Goal: Book appointment/travel/reservation

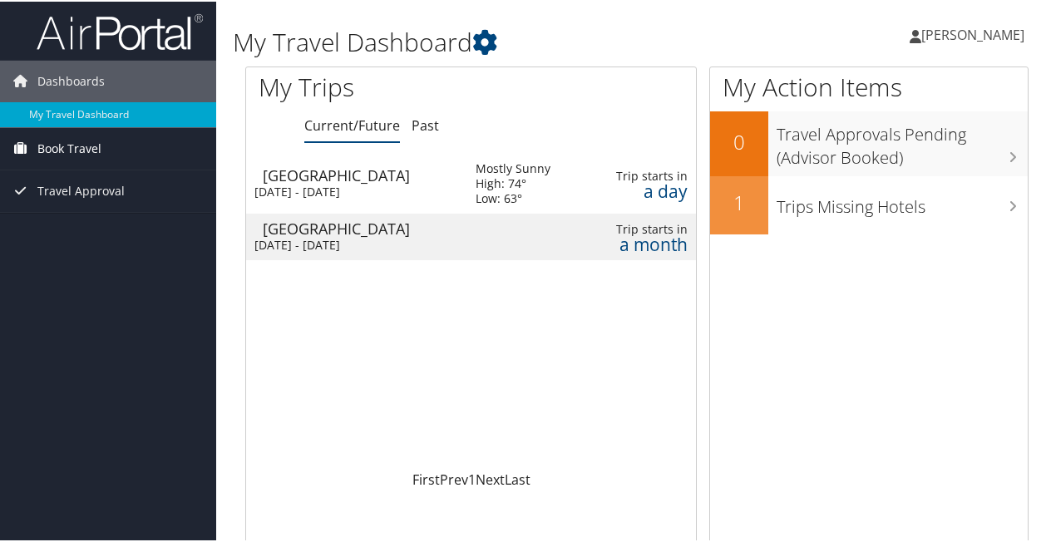
click at [73, 150] on span "Book Travel" at bounding box center [69, 147] width 64 height 42
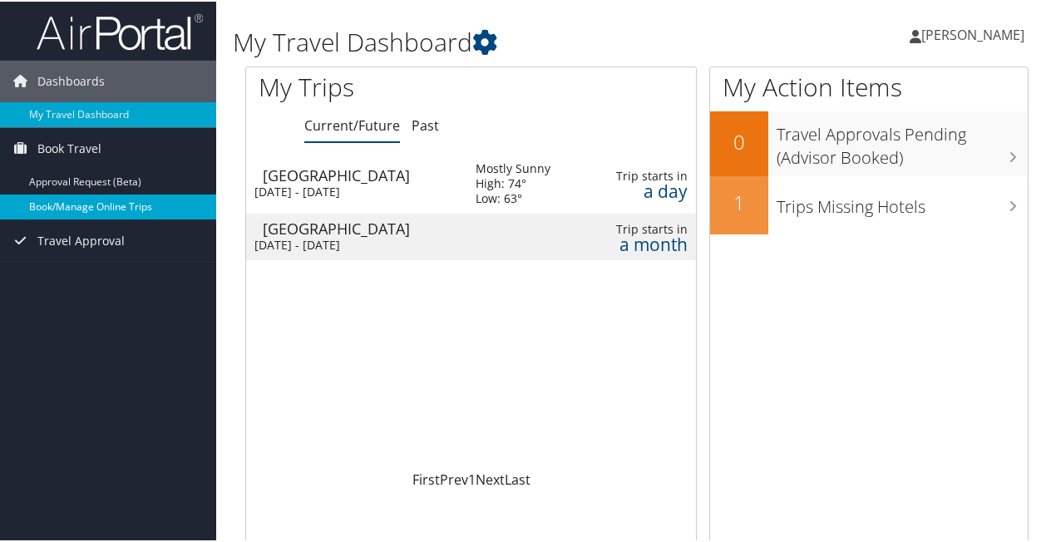
click at [62, 205] on link "Book/Manage Online Trips" at bounding box center [108, 205] width 216 height 25
